Goal: Use online tool/utility: Use online tool/utility

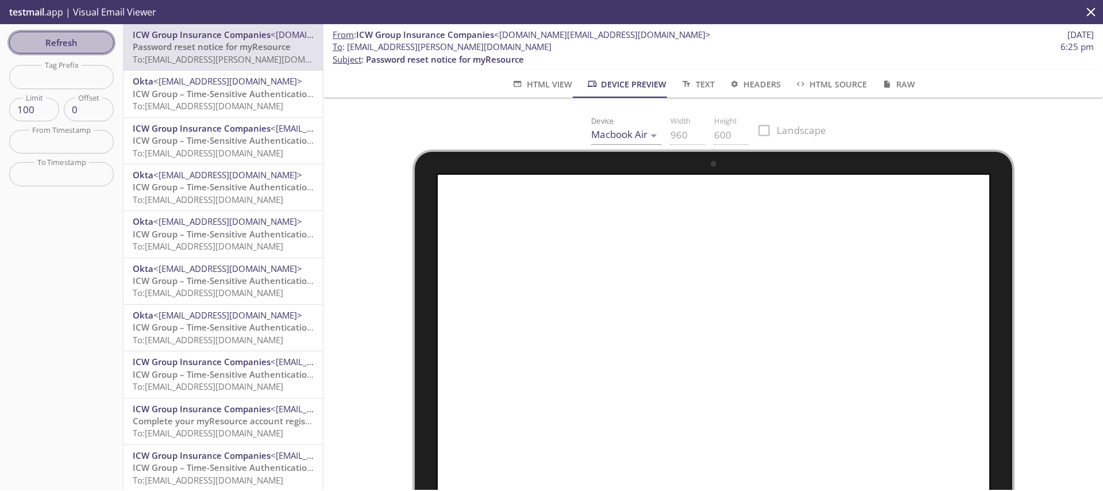
click at [51, 49] on span "Refresh" at bounding box center [61, 42] width 86 height 15
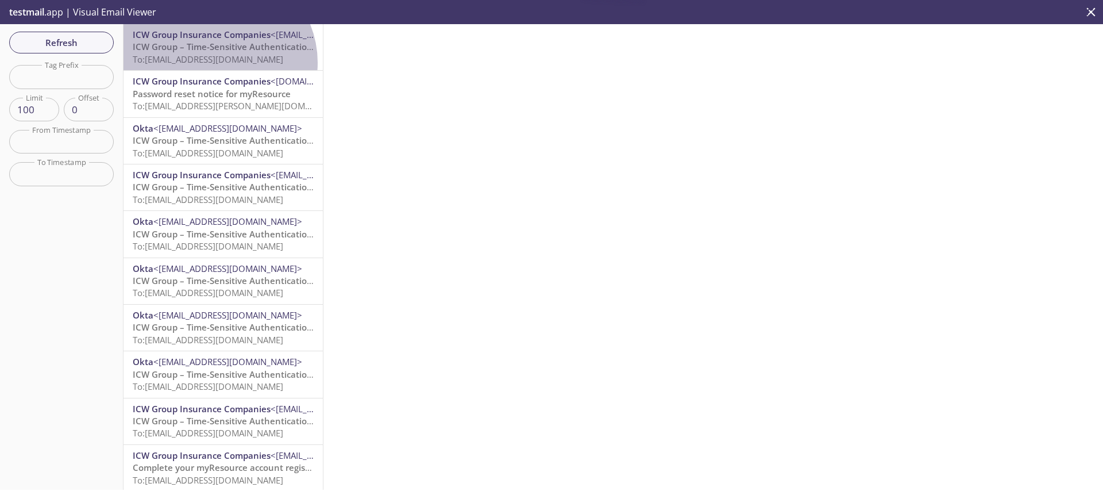
click at [215, 63] on span "To: [EMAIL_ADDRESS][DOMAIN_NAME]" at bounding box center [208, 58] width 150 height 11
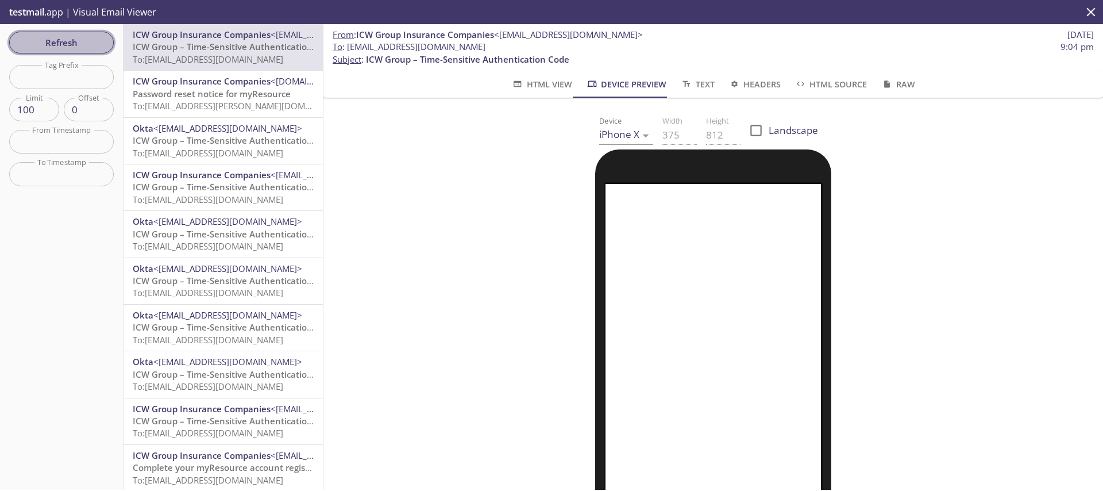
click at [89, 43] on span "Refresh" at bounding box center [61, 42] width 86 height 15
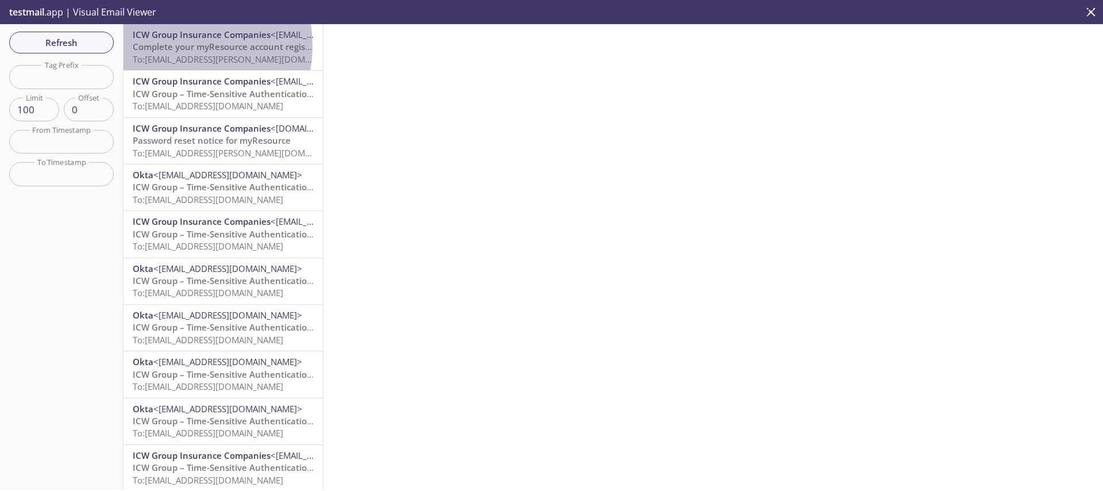
click at [169, 45] on span "Complete your myResource account registration" at bounding box center [233, 46] width 201 height 11
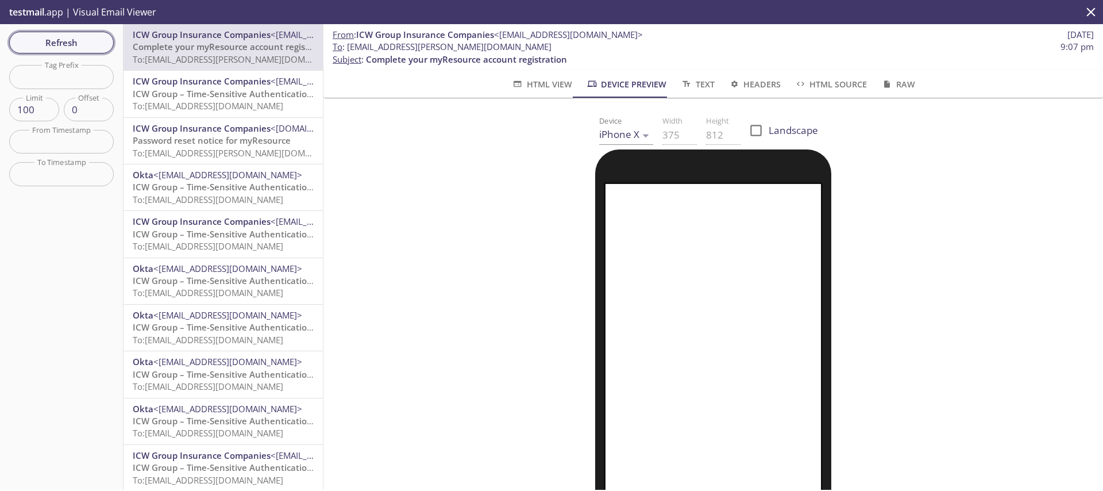
click at [59, 40] on span "Refresh" at bounding box center [61, 42] width 86 height 15
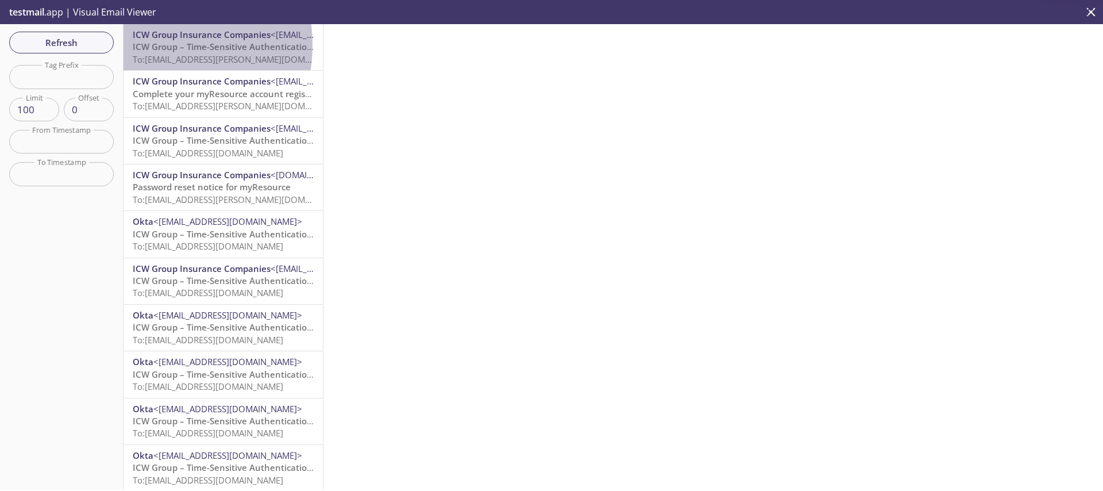
click at [156, 45] on span "ICW Group – Time-Sensitive Authentication Code" at bounding box center [234, 46] width 203 height 11
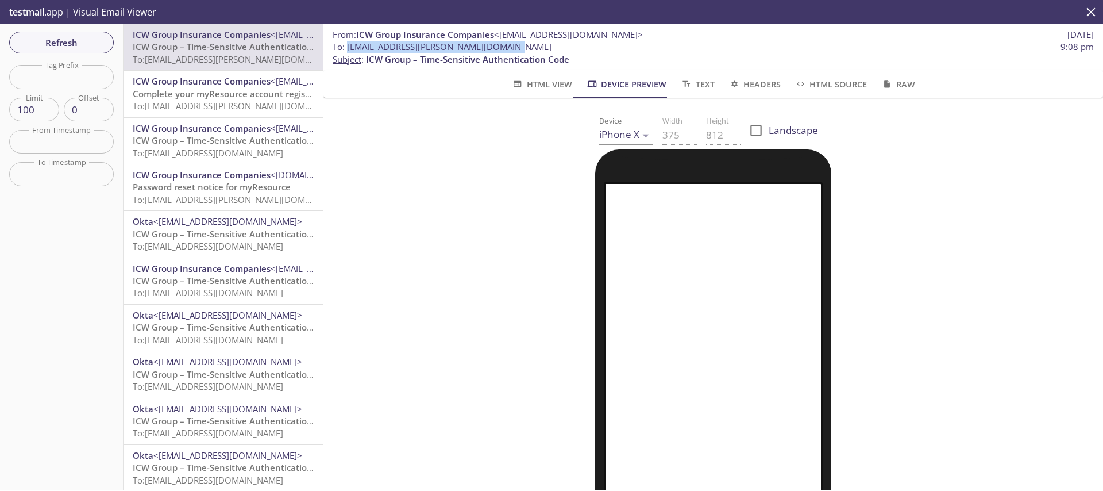
drag, startPoint x: 533, startPoint y: 46, endPoint x: 348, endPoint y: 47, distance: 185.0
click at [348, 47] on span "To : [EMAIL_ADDRESS][PERSON_NAME][DOMAIN_NAME] 9:08 pm" at bounding box center [713, 47] width 761 height 12
copy span "[EMAIL_ADDRESS][PERSON_NAME][DOMAIN_NAME]"
click at [73, 41] on span "Refresh" at bounding box center [61, 42] width 86 height 15
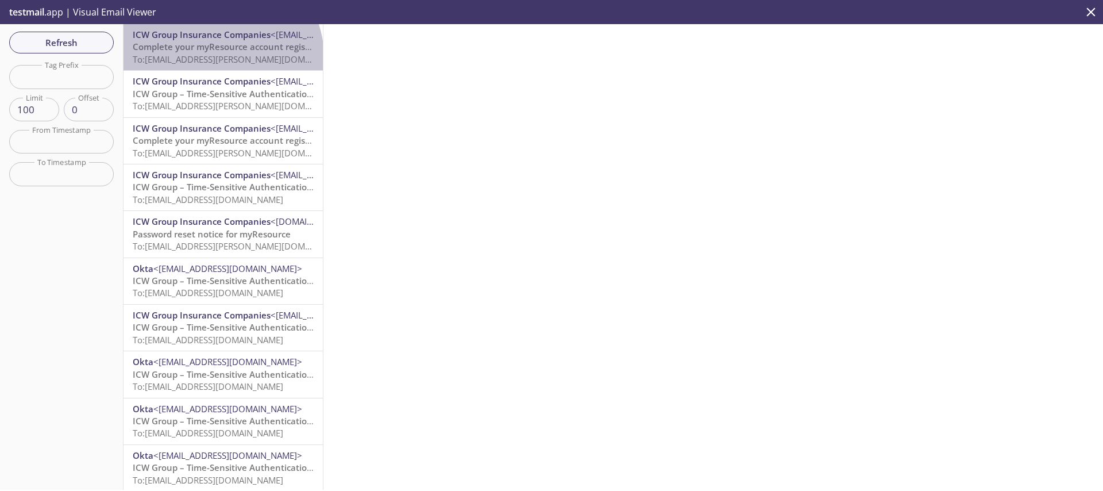
click at [221, 57] on span "To: [EMAIL_ADDRESS][PERSON_NAME][DOMAIN_NAME]" at bounding box center [241, 58] width 217 height 11
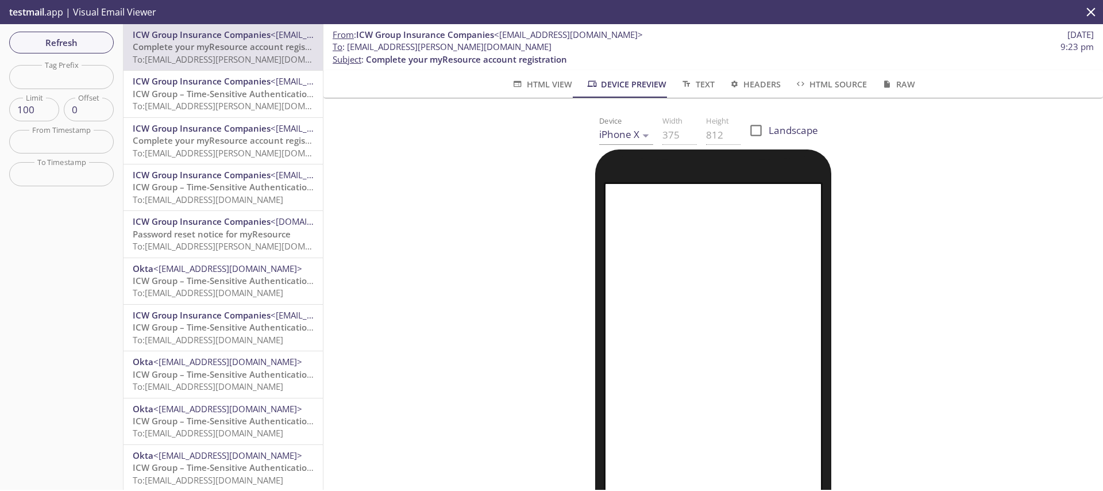
click at [610, 137] on body ".cls-1 { fill: #6d5ca8; } .cls-2 { fill: #3fc191; } .cls-3 { fill: #3b4752; } .…" at bounding box center [551, 245] width 1103 height 491
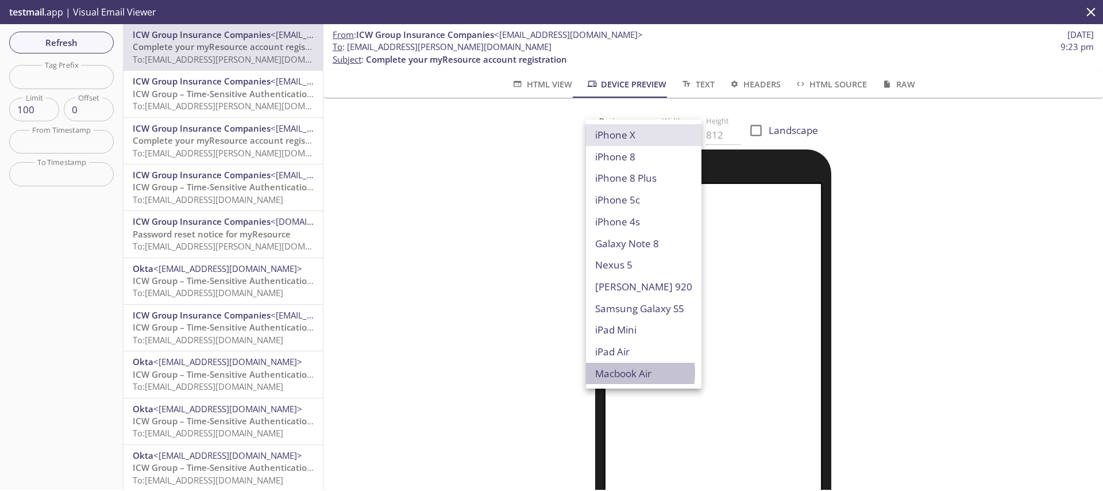
click at [621, 373] on li "Macbook Air" at bounding box center [643, 373] width 115 height 22
type input "Macbook Air"
type input "960"
type input "600"
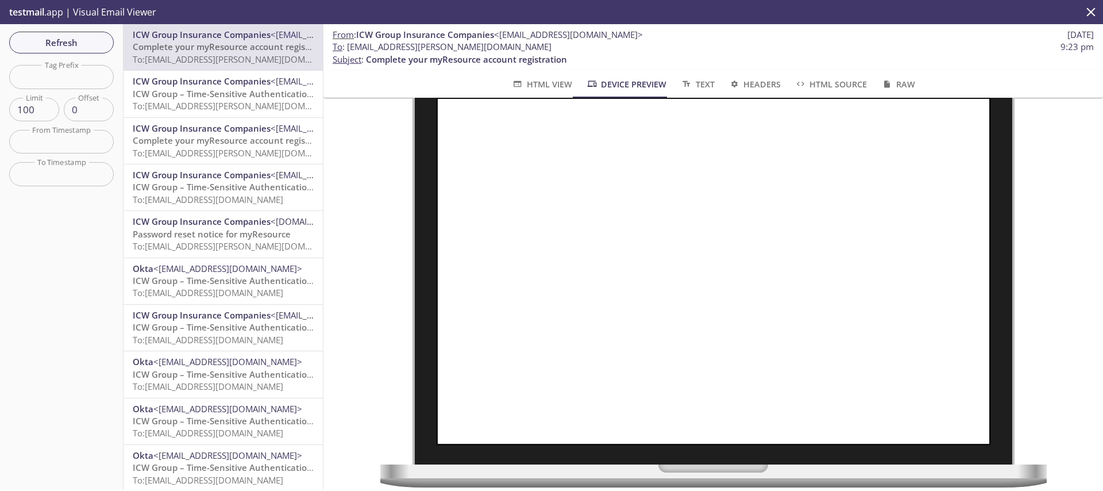
scroll to position [78, 0]
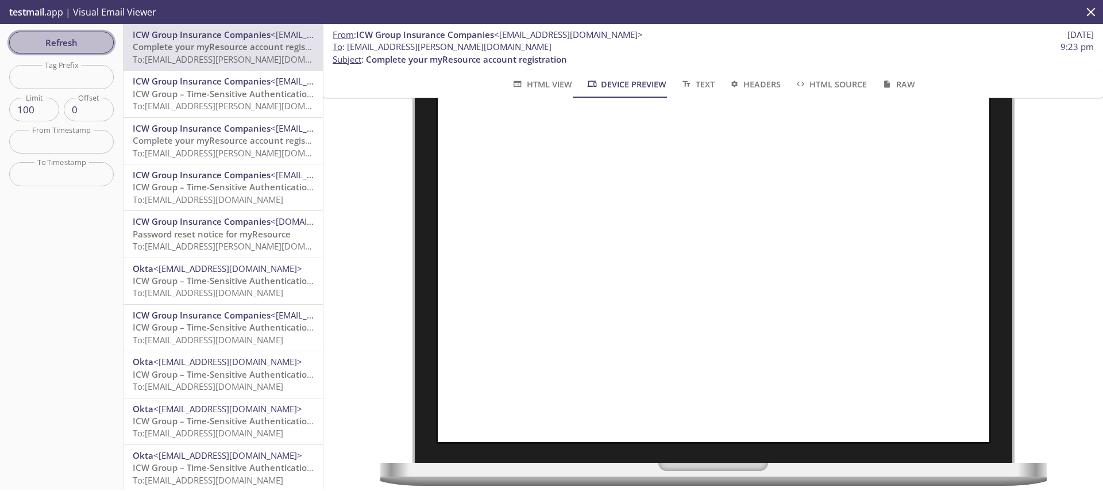
click at [52, 49] on span "Refresh" at bounding box center [61, 42] width 86 height 15
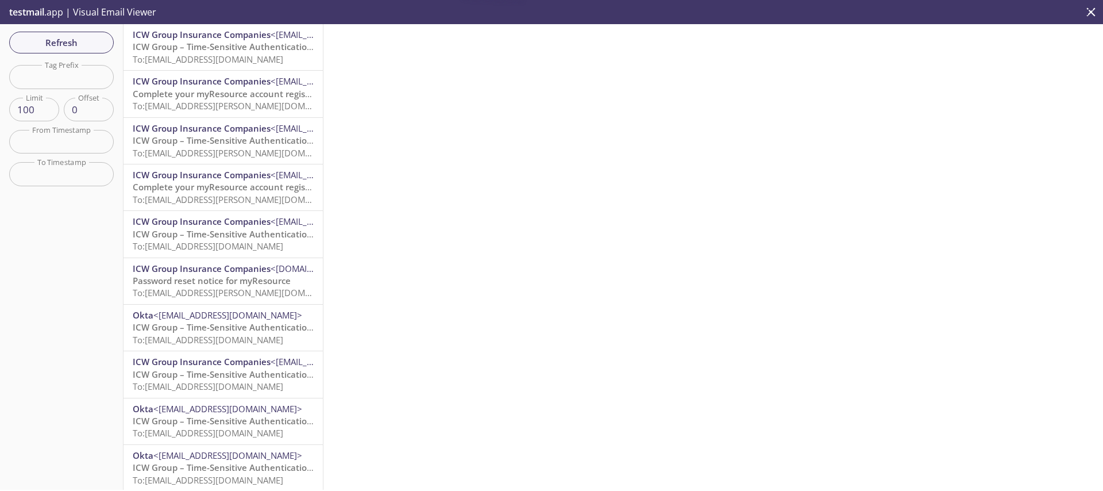
click at [183, 49] on span "ICW Group – Time-Sensitive Authentication Code" at bounding box center [234, 46] width 203 height 11
